Goal: Transaction & Acquisition: Obtain resource

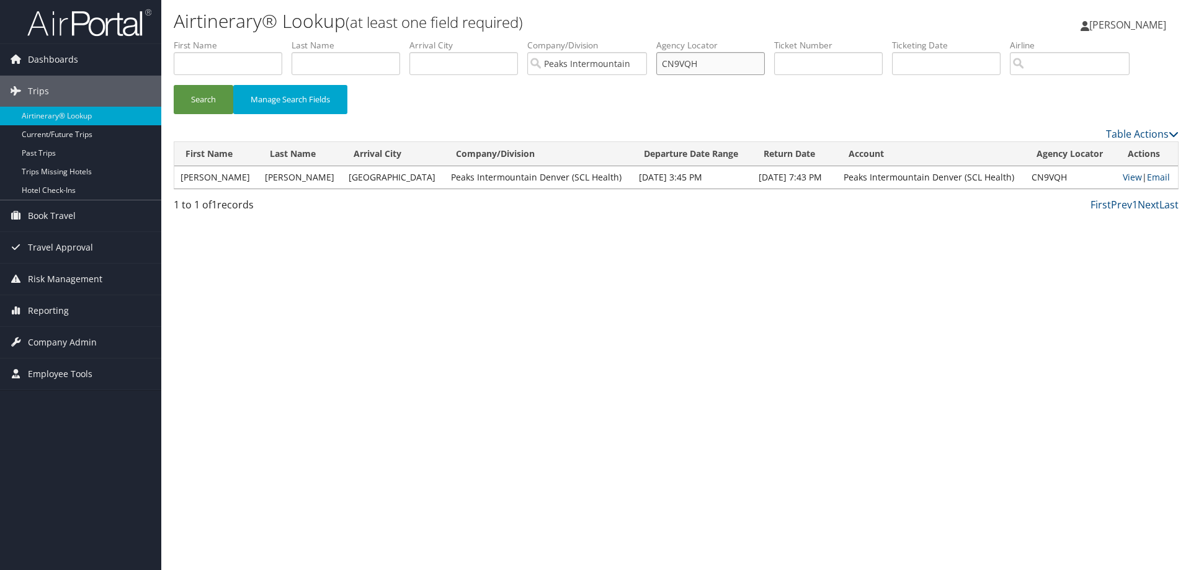
drag, startPoint x: 711, startPoint y: 64, endPoint x: 633, endPoint y: 60, distance: 77.6
click at [633, 39] on ul "First Name Last Name Departure City Arrival City Company/Division Peaks Intermo…" at bounding box center [676, 39] width 1005 height 0
click at [641, 65] on input "Peaks Intermountain Denver (SCL Health)" at bounding box center [587, 63] width 120 height 23
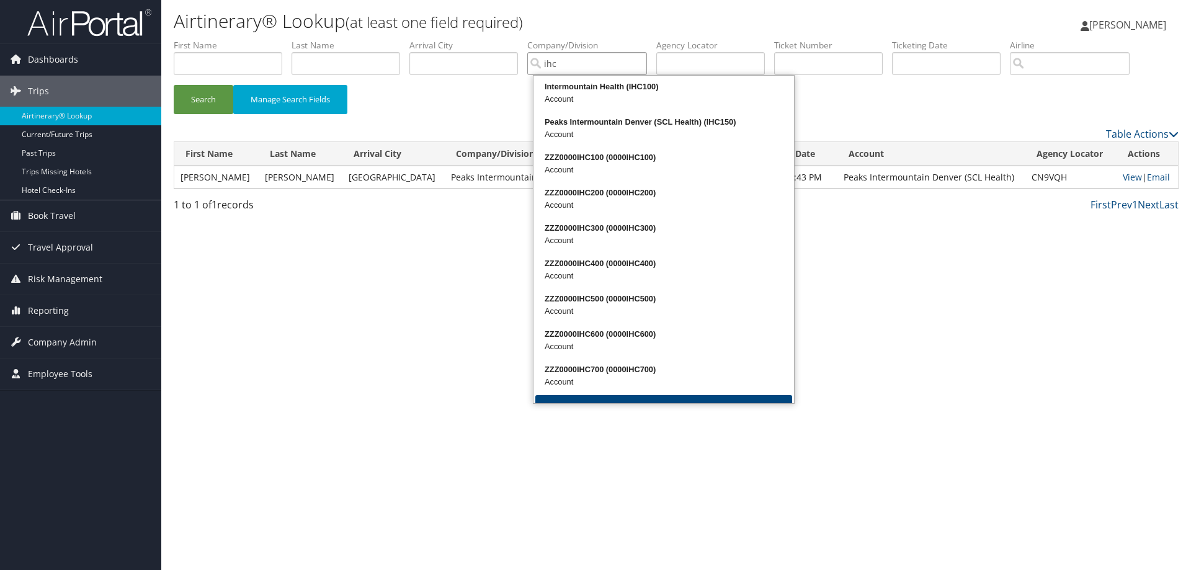
click at [577, 89] on div "Intermountain Health (IHC100)" at bounding box center [663, 87] width 257 height 12
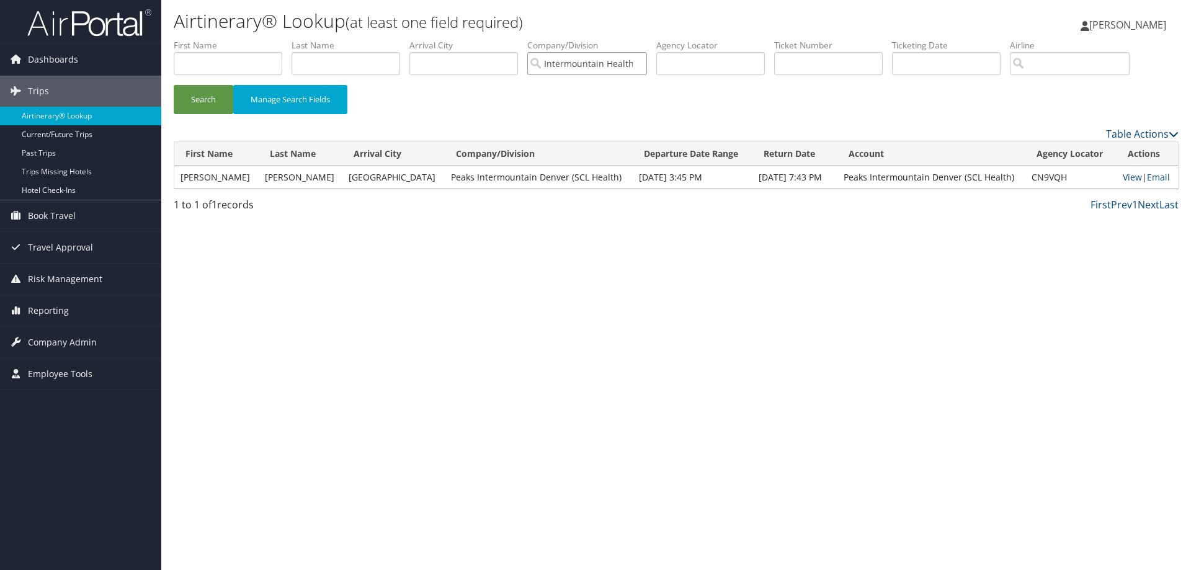
type input "Intermountain Health"
click at [678, 65] on input "text" at bounding box center [710, 63] width 109 height 23
paste input "DB0HW7"
type input "DB0HW7"
click at [207, 100] on button "Search" at bounding box center [204, 99] width 60 height 29
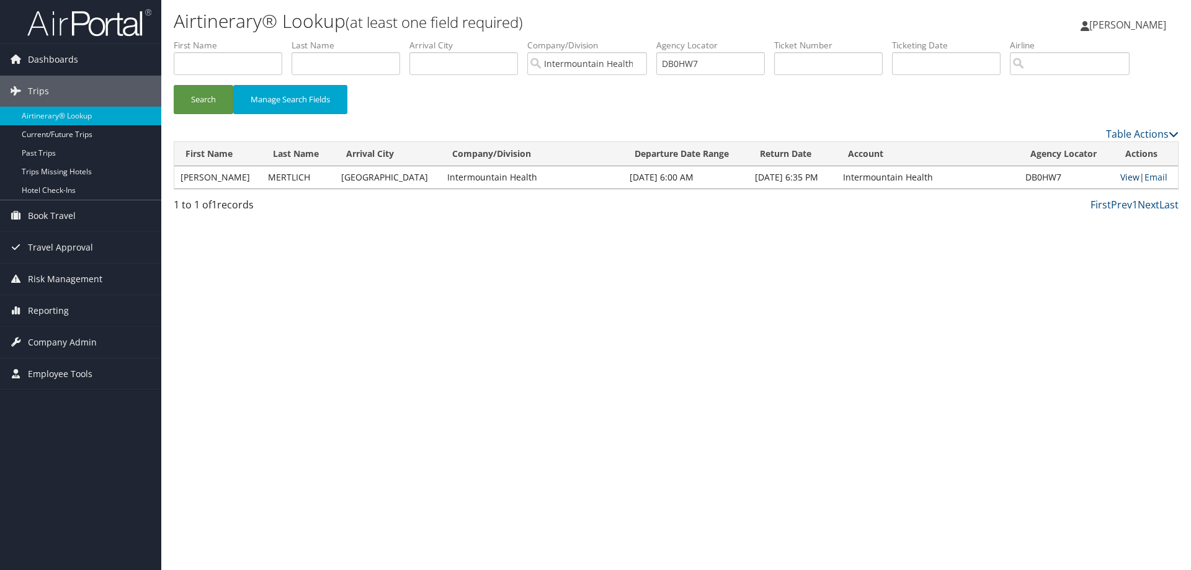
click at [1122, 179] on link "View" at bounding box center [1129, 177] width 19 height 12
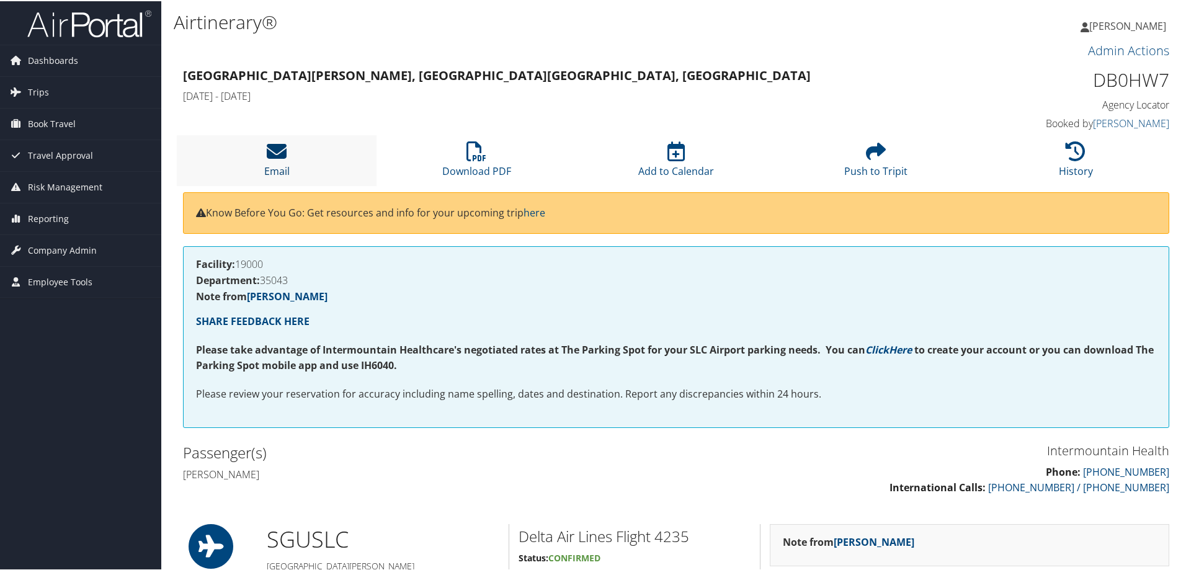
click at [280, 155] on icon at bounding box center [277, 150] width 20 height 20
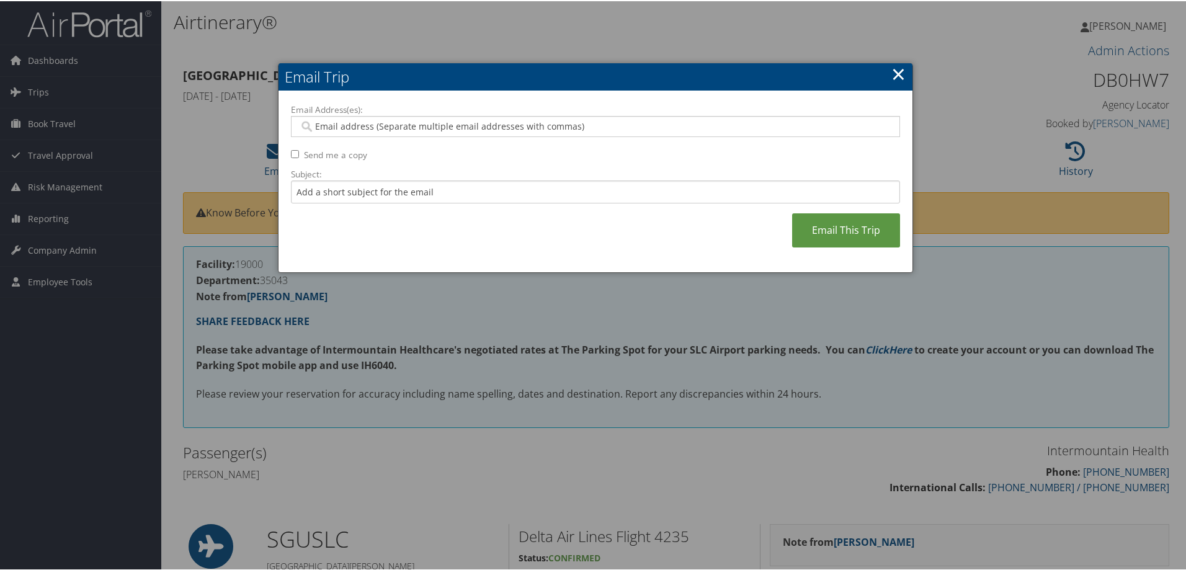
click at [366, 128] on input "Email Address(es):" at bounding box center [595, 125] width 592 height 12
paste input "pacmert@gmail.com"
type input "pacmert@gmail.com"
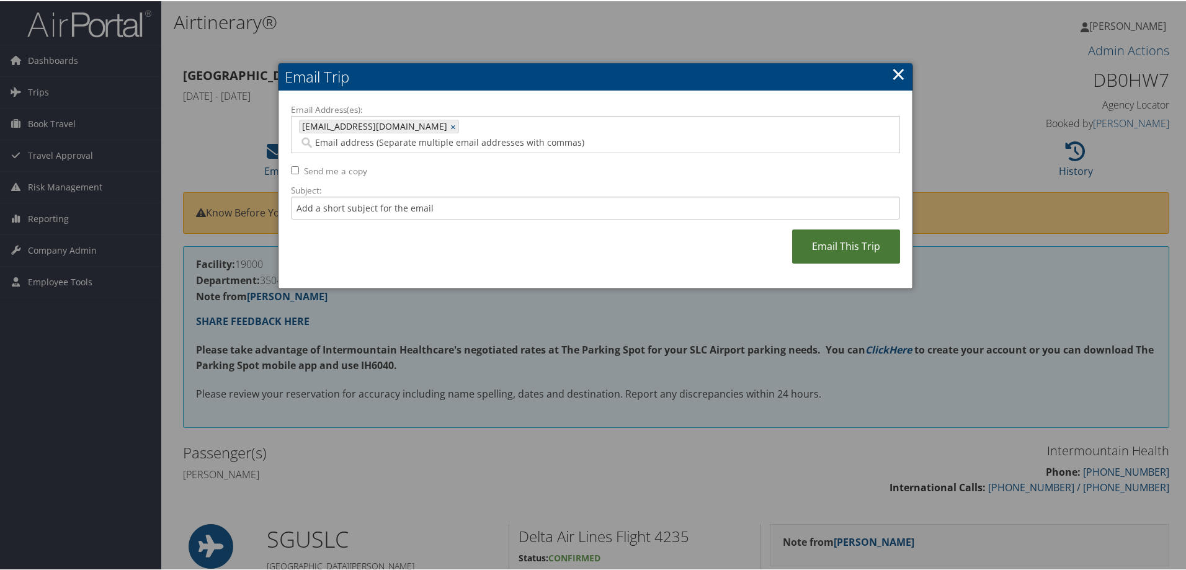
click at [831, 234] on link "Email This Trip" at bounding box center [846, 245] width 108 height 34
